Goal: Task Accomplishment & Management: Use online tool/utility

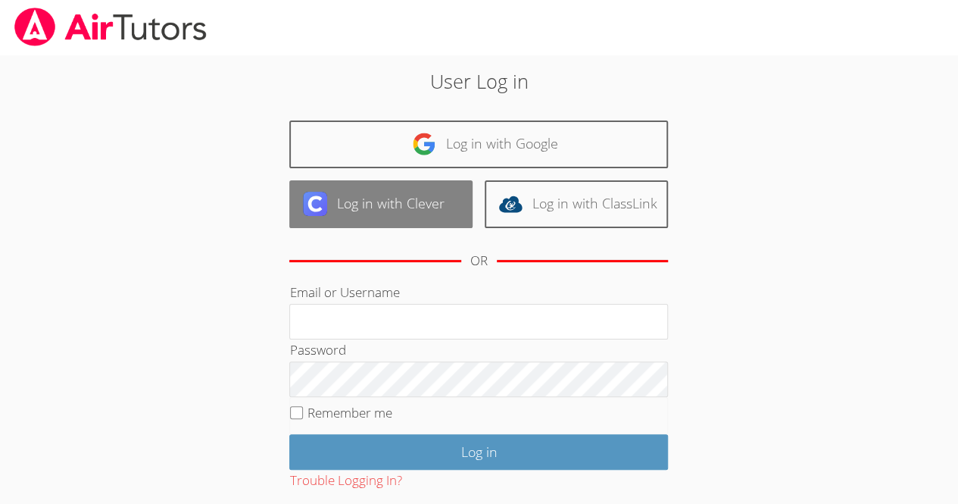
click at [339, 209] on link "Log in with Clever" at bounding box center [380, 204] width 183 height 48
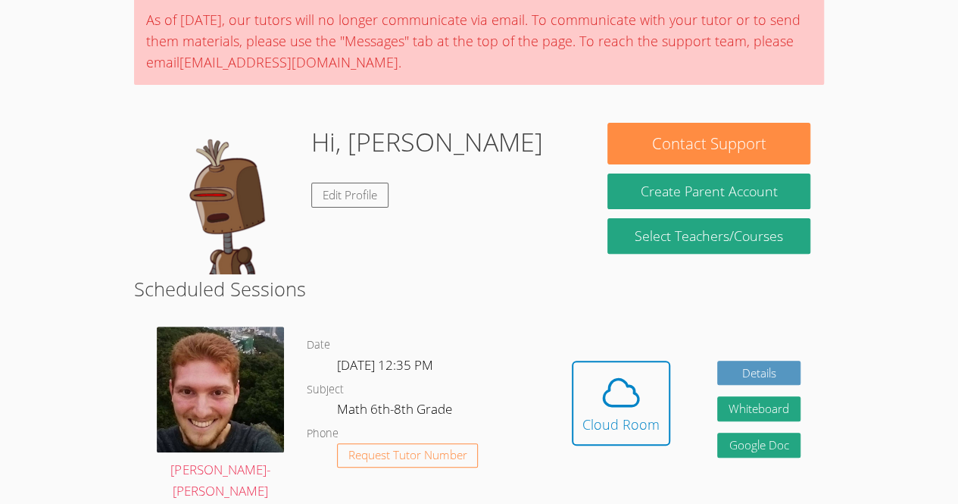
scroll to position [173, 0]
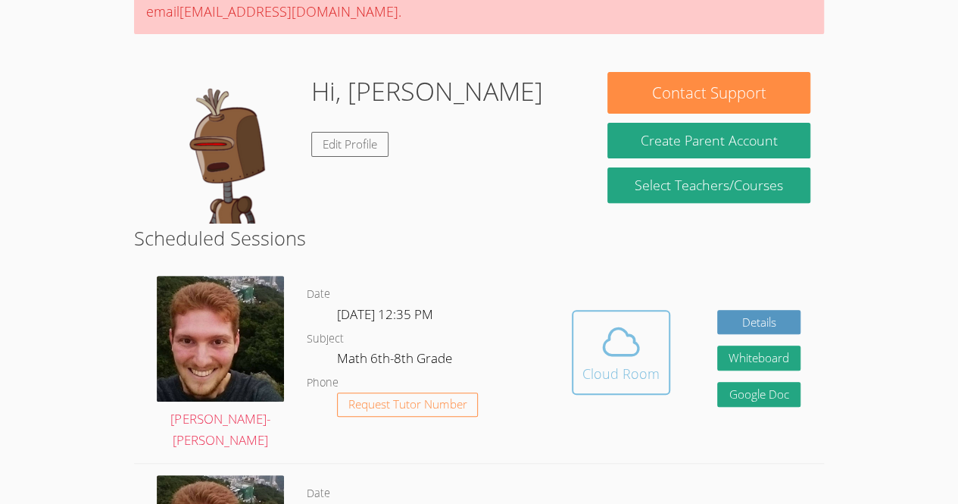
click at [595, 329] on span at bounding box center [620, 341] width 77 height 42
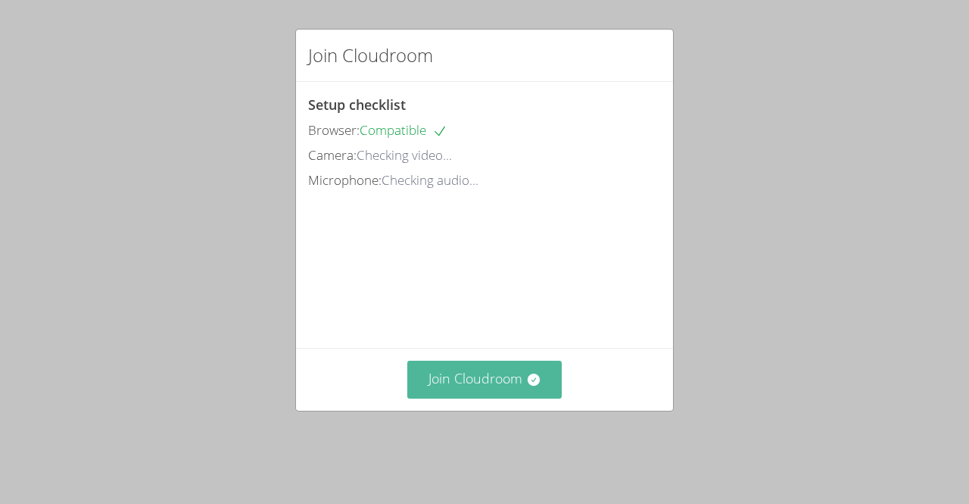
click at [459, 398] on button "Join Cloudroom" at bounding box center [484, 378] width 155 height 37
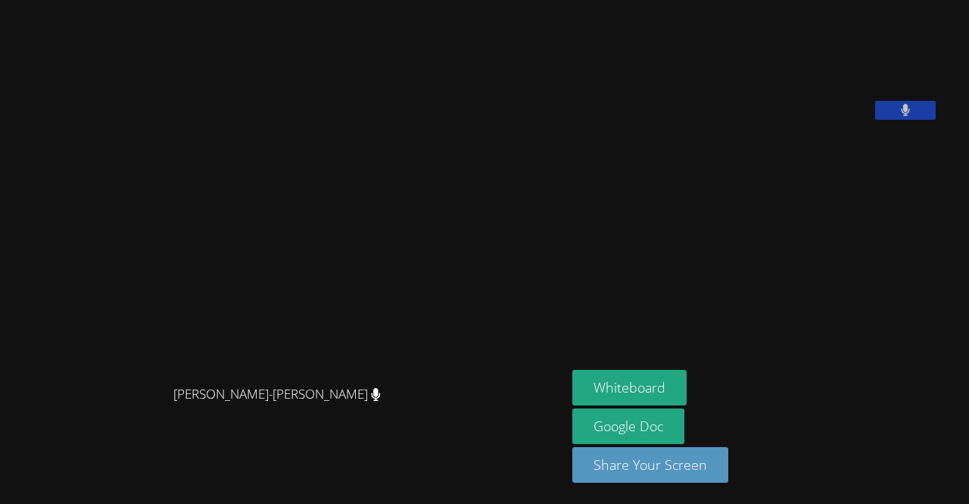
click at [922, 120] on button at bounding box center [905, 110] width 61 height 19
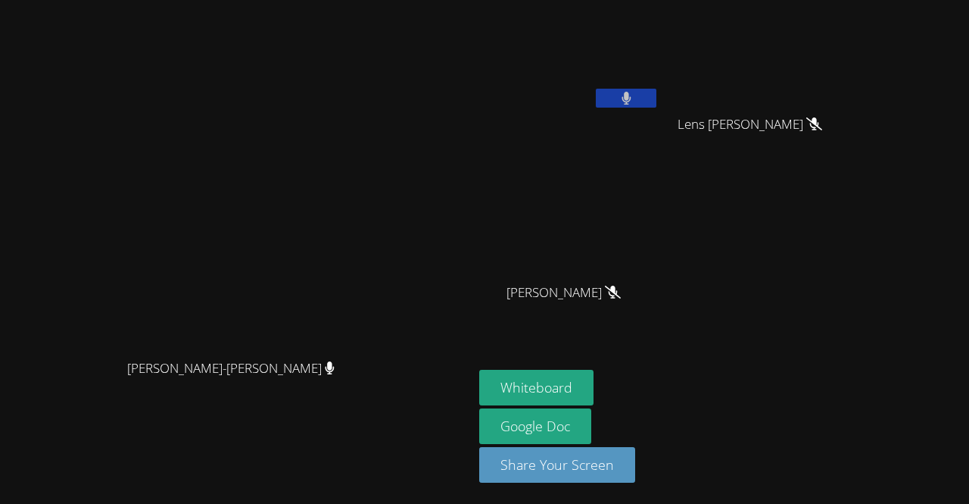
click at [657, 94] on button at bounding box center [626, 98] width 61 height 19
click at [594, 392] on button "Whiteboard" at bounding box center [536, 388] width 114 height 36
